Goal: Find contact information: Find contact information

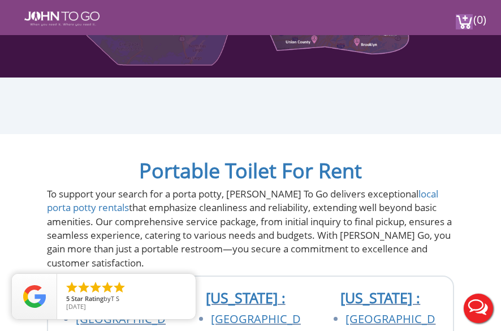
scroll to position [848, 0]
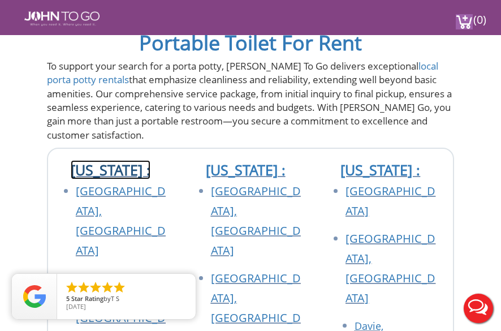
click at [105, 160] on link "[US_STATE] :" at bounding box center [111, 169] width 80 height 19
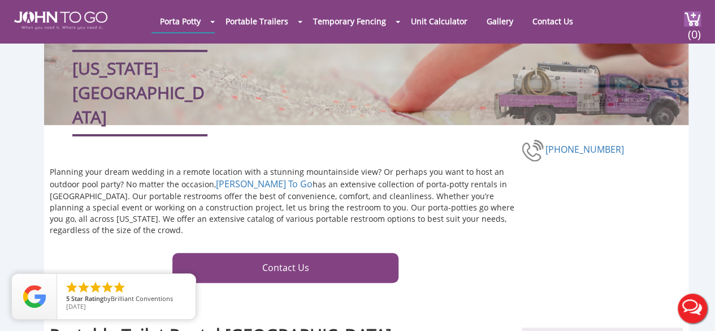
scroll to position [226, 0]
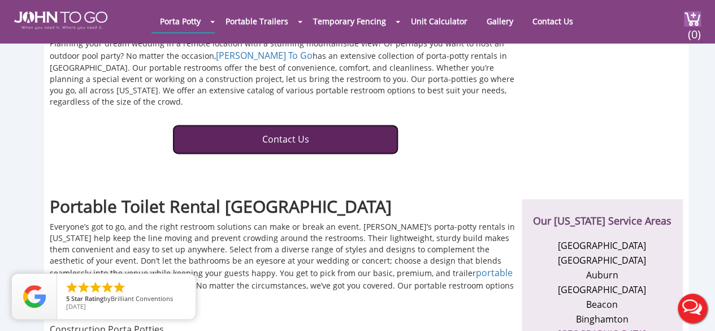
click at [248, 131] on link "Contact Us" at bounding box center [285, 139] width 226 height 30
